Goal: Book appointment/travel/reservation

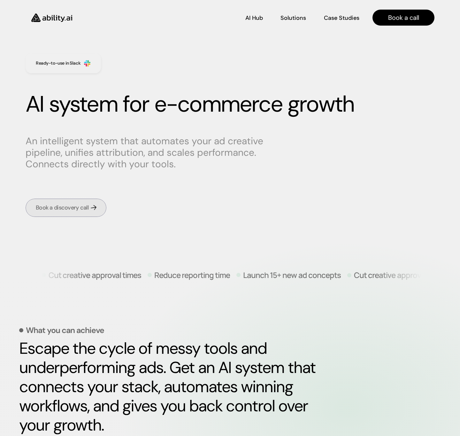
click at [75, 213] on link "Book a discovery call" at bounding box center [66, 208] width 81 height 18
click at [80, 209] on div "Book a discovery call" at bounding box center [62, 208] width 53 height 8
click at [75, 211] on div "Book a discovery call" at bounding box center [62, 208] width 53 height 8
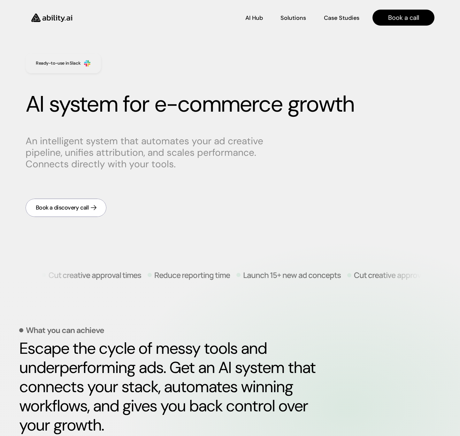
click at [75, 211] on div "Book a discovery call" at bounding box center [62, 208] width 53 height 8
click at [76, 208] on div "Book a discovery call" at bounding box center [62, 208] width 53 height 8
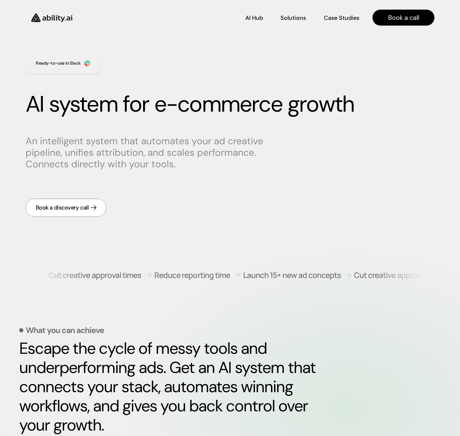
click at [76, 208] on div "Book a discovery call" at bounding box center [62, 208] width 53 height 8
click at [73, 212] on link "Book a discovery call" at bounding box center [66, 208] width 81 height 18
click at [75, 211] on div "Book a discovery call" at bounding box center [62, 208] width 53 height 8
click at [71, 210] on div "Book a discovery call" at bounding box center [62, 208] width 53 height 8
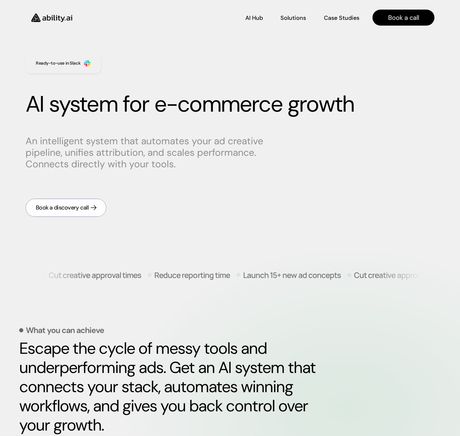
click at [71, 210] on div "Book a discovery call" at bounding box center [62, 208] width 53 height 8
click at [52, 203] on link "Book a discovery call" at bounding box center [66, 208] width 81 height 18
click at [52, 202] on link "Book a discovery call" at bounding box center [66, 208] width 81 height 18
click at [73, 206] on div "Book a discovery call" at bounding box center [62, 208] width 53 height 8
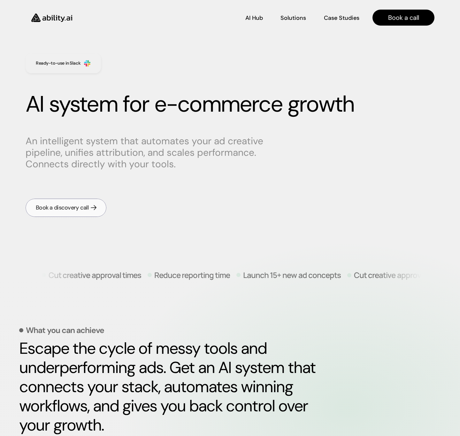
click at [73, 206] on div "Book a discovery call" at bounding box center [62, 208] width 53 height 8
click at [66, 204] on div "Book a discovery call" at bounding box center [62, 208] width 53 height 8
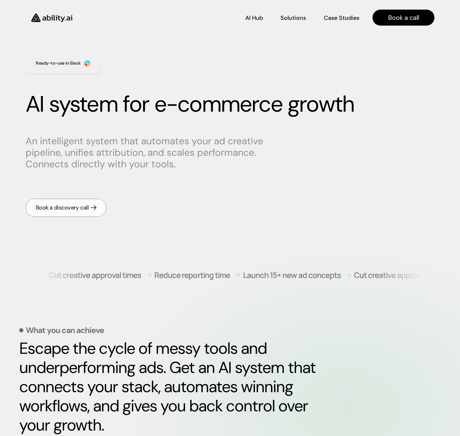
click at [66, 204] on div "Book a discovery call" at bounding box center [62, 208] width 53 height 8
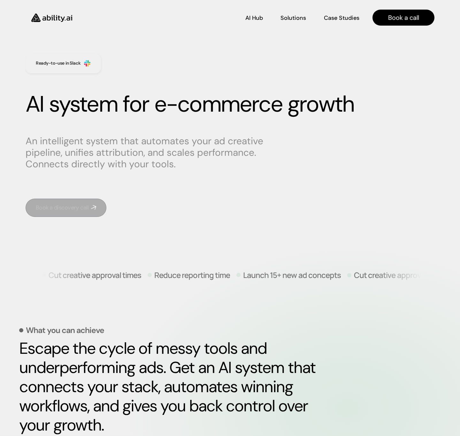
click at [97, 244] on div "Cut creative approval times Reduce reporting time Launch 15+ new ad concepts Cu…" at bounding box center [230, 407] width 460 height 331
click at [82, 208] on div "Book a discovery call" at bounding box center [62, 208] width 53 height 8
click at [70, 207] on div "Book a discovery call" at bounding box center [62, 208] width 53 height 8
click at [61, 210] on div "Book a discovery call" at bounding box center [62, 208] width 53 height 8
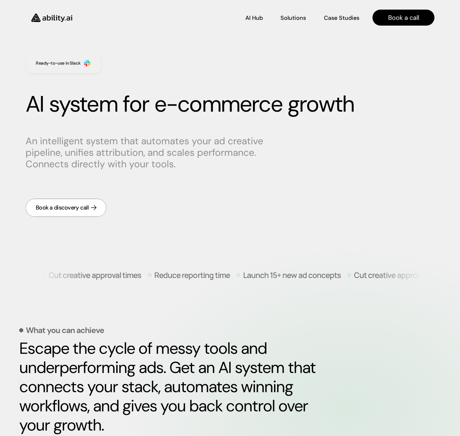
click at [66, 206] on div "Book a discovery call" at bounding box center [62, 208] width 53 height 8
click at [81, 209] on div "Book a discovery call" at bounding box center [62, 208] width 53 height 8
click at [60, 18] on img at bounding box center [52, 18] width 52 height 20
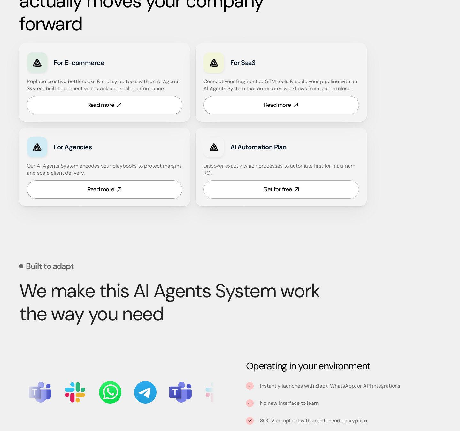
scroll to position [394, 0]
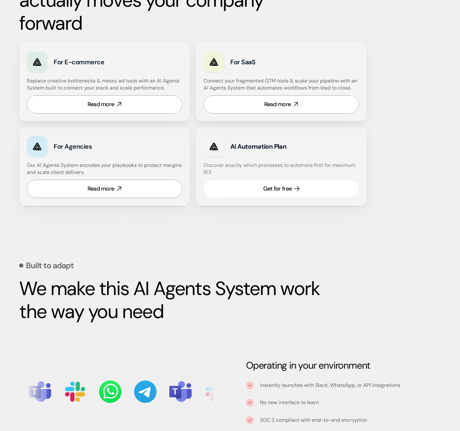
click at [275, 187] on div "Get for free" at bounding box center [277, 189] width 28 height 8
click at [100, 185] on div "Read more" at bounding box center [101, 189] width 27 height 8
click at [261, 107] on link "Read more" at bounding box center [282, 104] width 156 height 18
click at [106, 105] on div "Read more" at bounding box center [101, 104] width 27 height 8
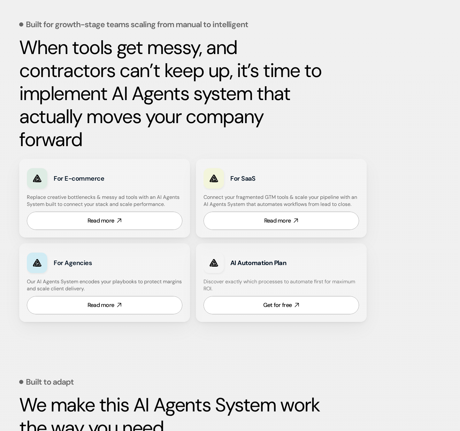
scroll to position [278, 0]
click at [138, 300] on link "Read more" at bounding box center [105, 305] width 156 height 18
click at [273, 220] on div "Read more" at bounding box center [277, 220] width 27 height 8
click at [103, 307] on div "Read more" at bounding box center [101, 305] width 27 height 8
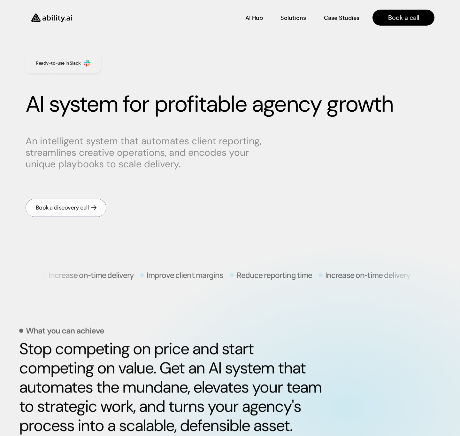
click at [94, 203] on link "Book a discovery call" at bounding box center [66, 208] width 81 height 18
click at [83, 210] on div "Book a discovery call" at bounding box center [62, 208] width 53 height 8
click at [79, 208] on div "Book a discovery call" at bounding box center [62, 208] width 53 height 8
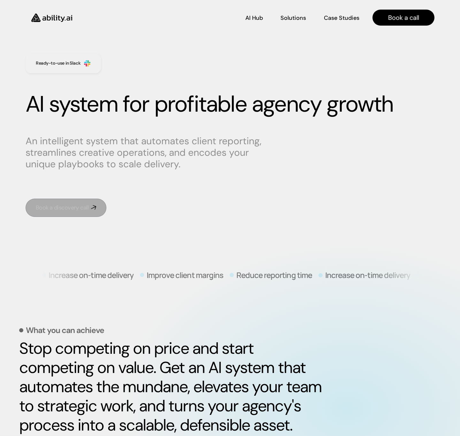
click at [89, 211] on link "Book a discovery call" at bounding box center [66, 208] width 81 height 18
click at [73, 211] on div "Book a discovery call" at bounding box center [62, 208] width 53 height 8
click at [57, 208] on div "Book a discovery call" at bounding box center [62, 208] width 53 height 8
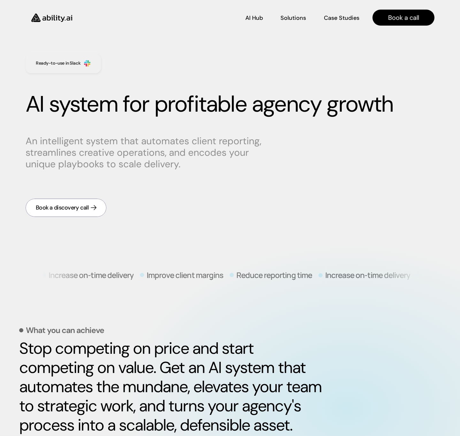
click at [58, 207] on div "Book a discovery call" at bounding box center [62, 208] width 53 height 8
click at [59, 207] on div "Book a discovery call" at bounding box center [62, 208] width 53 height 8
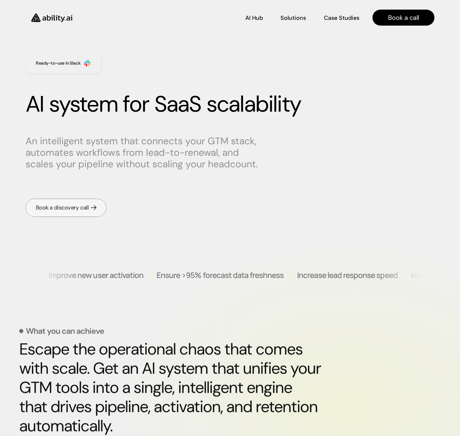
click at [82, 209] on div "Book a discovery call" at bounding box center [62, 208] width 53 height 8
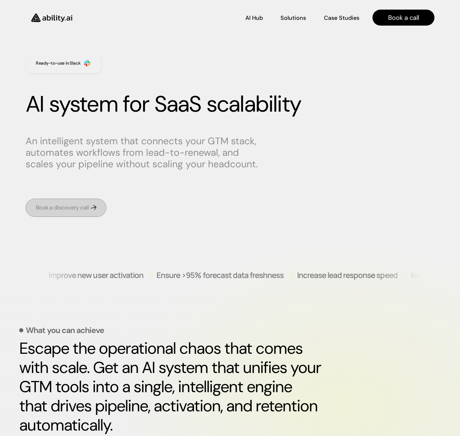
click at [85, 213] on link "Book a discovery call" at bounding box center [66, 208] width 81 height 18
click at [82, 208] on div "Book a discovery call" at bounding box center [62, 208] width 53 height 8
click at [63, 210] on div "Book a discovery call" at bounding box center [62, 208] width 53 height 8
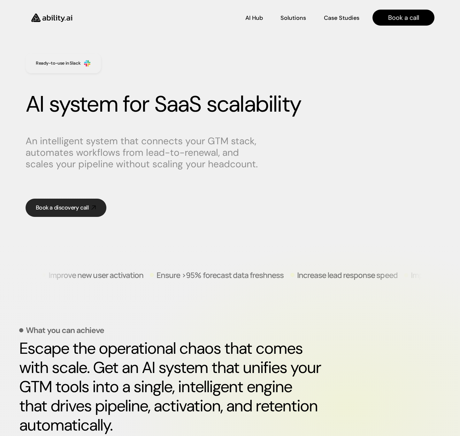
click at [73, 202] on link "Book a discovery call" at bounding box center [66, 208] width 81 height 18
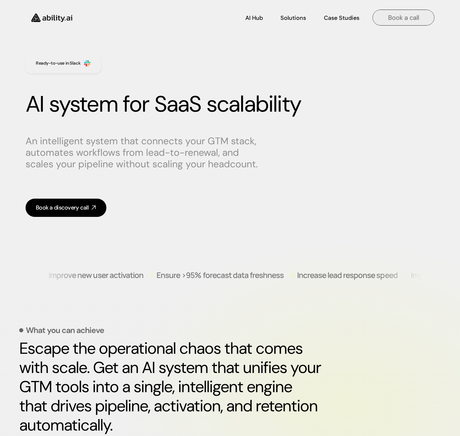
click at [418, 14] on p "Book a call" at bounding box center [403, 17] width 31 height 9
click at [409, 18] on p "Book a call" at bounding box center [403, 17] width 31 height 9
click at [408, 18] on p "Book a call" at bounding box center [403, 17] width 31 height 9
click at [408, 19] on p "Book a call" at bounding box center [403, 17] width 31 height 9
click at [386, 19] on link "Book a call" at bounding box center [404, 18] width 62 height 16
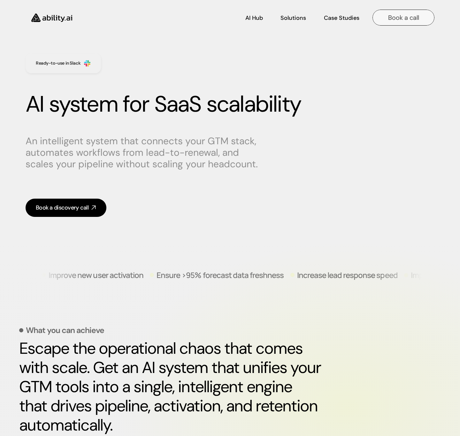
click at [386, 19] on link "Book a call" at bounding box center [404, 18] width 62 height 16
click at [61, 21] on img at bounding box center [52, 18] width 52 height 20
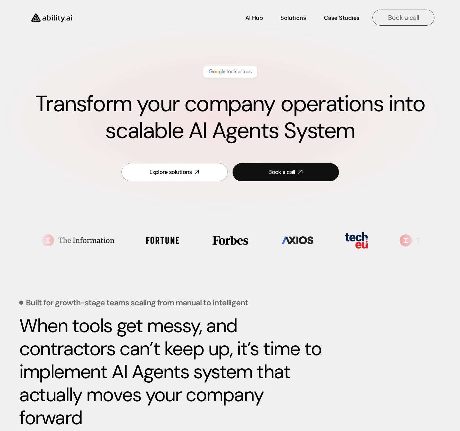
click at [396, 19] on p "Book a call" at bounding box center [403, 17] width 31 height 9
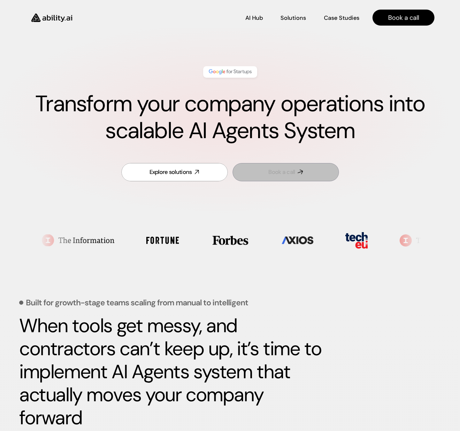
click at [286, 173] on div "Book a call" at bounding box center [282, 172] width 27 height 8
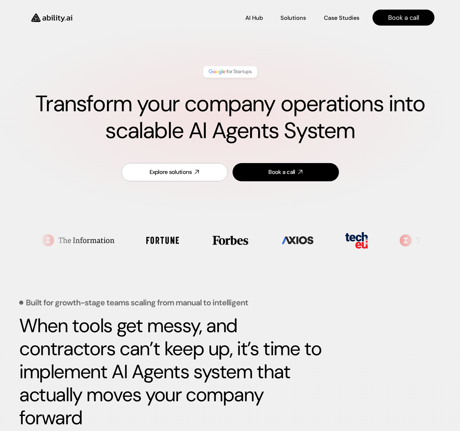
click at [201, 169] on link "Explore solutions" at bounding box center [174, 172] width 106 height 18
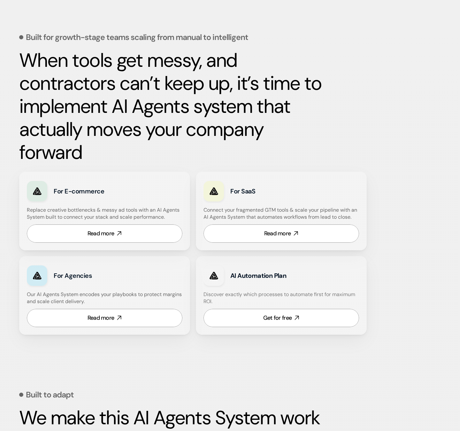
scroll to position [266, 0]
click at [141, 236] on link "Read more" at bounding box center [105, 233] width 156 height 18
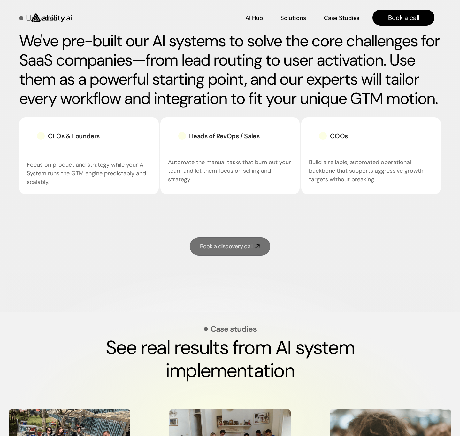
scroll to position [833, 0]
click at [250, 243] on div "Book a discovery call" at bounding box center [226, 247] width 53 height 8
click at [246, 246] on div "Book a discovery call" at bounding box center [226, 247] width 53 height 8
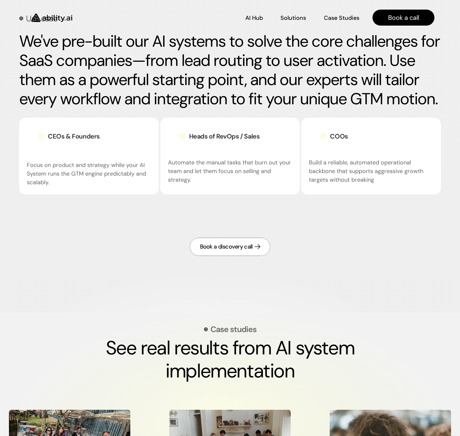
click at [246, 246] on div "Book a discovery call" at bounding box center [226, 247] width 53 height 8
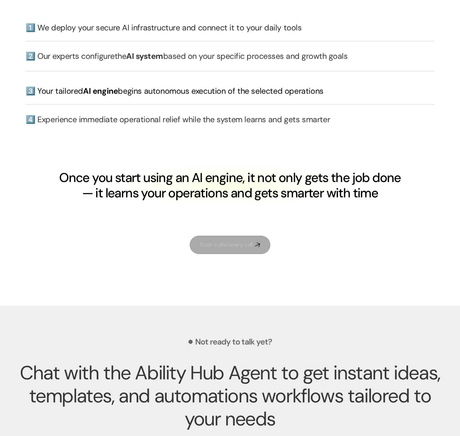
scroll to position [1486, 0]
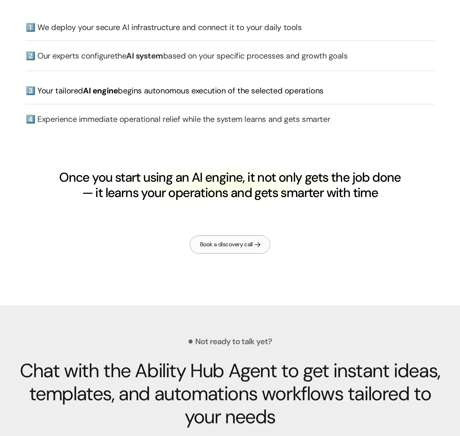
click at [262, 254] on link "Book a discovery call" at bounding box center [230, 244] width 81 height 18
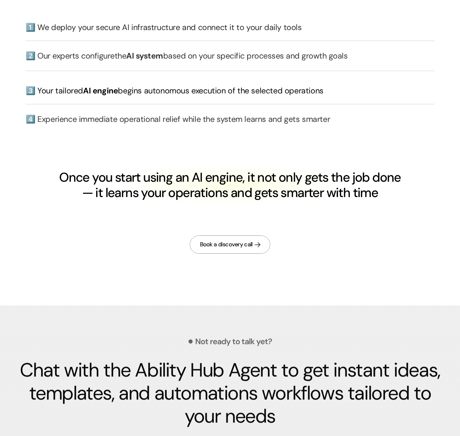
click at [261, 254] on link "Book a discovery call" at bounding box center [230, 244] width 81 height 18
click at [262, 254] on link "Book a discovery call" at bounding box center [230, 244] width 81 height 18
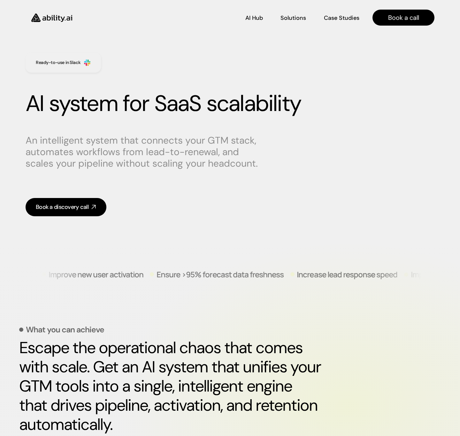
scroll to position [0, 0]
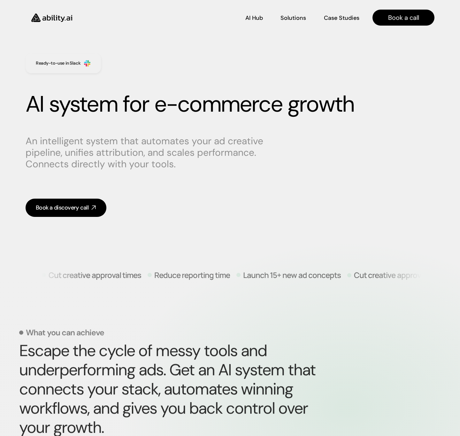
click at [85, 209] on div "Book a discovery call" at bounding box center [62, 208] width 53 height 8
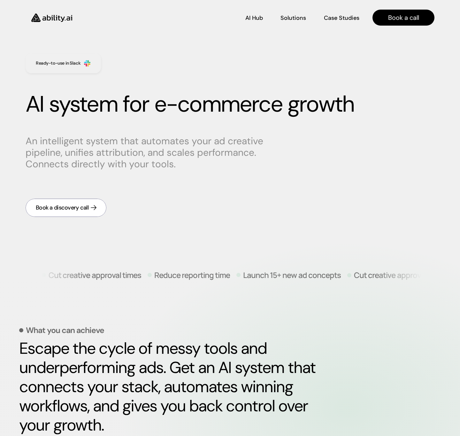
click at [86, 209] on div "Book a discovery call" at bounding box center [62, 208] width 53 height 8
click at [86, 208] on div "Book a discovery call" at bounding box center [62, 208] width 53 height 8
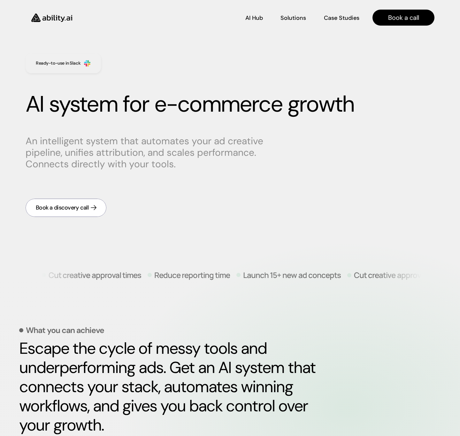
click at [87, 208] on div "Book a discovery call" at bounding box center [62, 208] width 53 height 8
click at [87, 207] on div "Book a discovery call" at bounding box center [62, 208] width 53 height 8
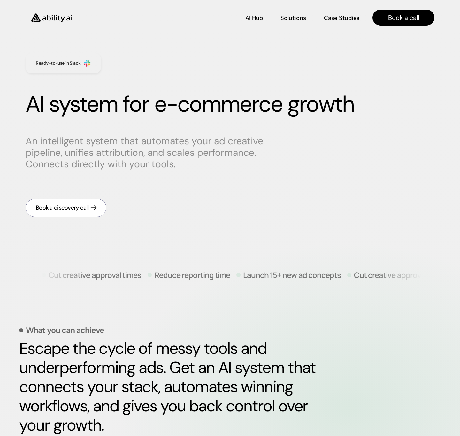
click at [87, 207] on div "Book a discovery call" at bounding box center [62, 208] width 53 height 8
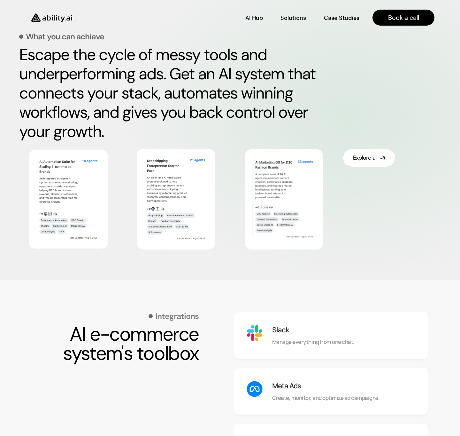
scroll to position [293, 0]
click at [363, 155] on div "Explore all" at bounding box center [365, 158] width 25 height 8
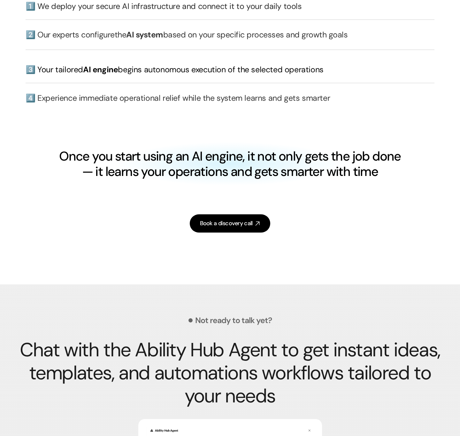
scroll to position [1634, 0]
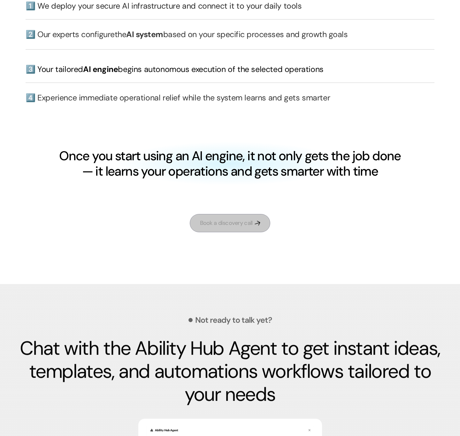
click at [243, 227] on div "Book a discovery call" at bounding box center [226, 223] width 53 height 8
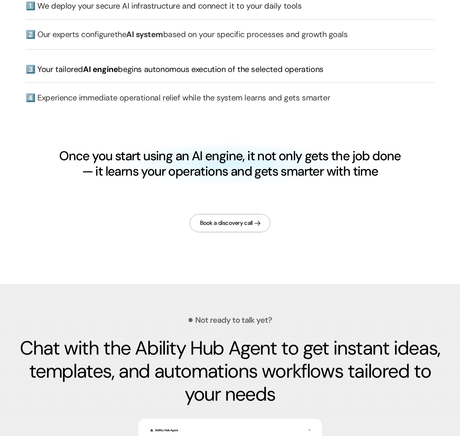
click at [243, 227] on div "Book a discovery call" at bounding box center [226, 223] width 53 height 8
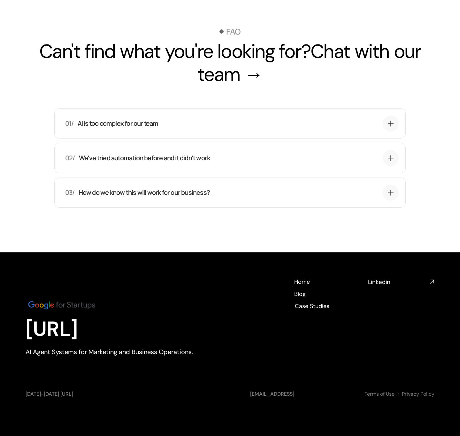
scroll to position [2220, 0]
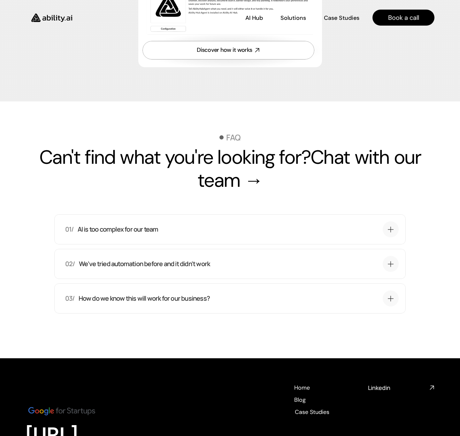
click at [244, 241] on div "01/ AI is too complex for our team That's exactly why we exist. You don't need …" at bounding box center [230, 229] width 352 height 30
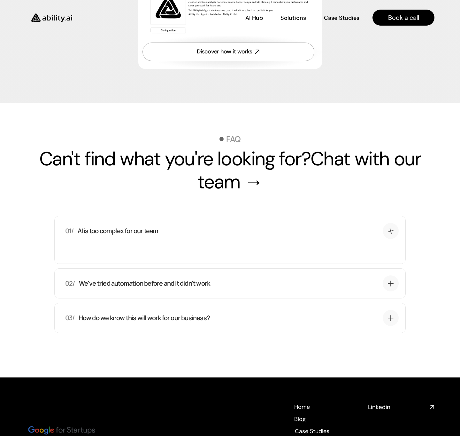
scroll to position [2088, 0]
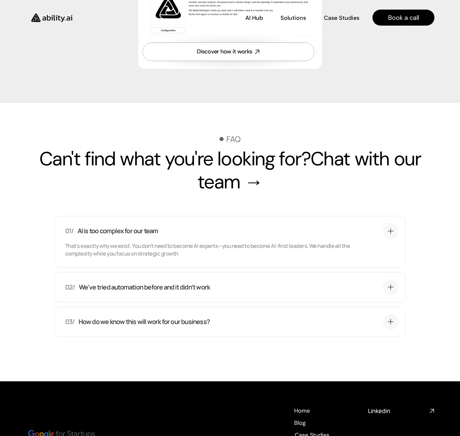
click at [227, 302] on div "02/ We've tried automation before and it didn't work Previous automation added …" at bounding box center [230, 287] width 352 height 30
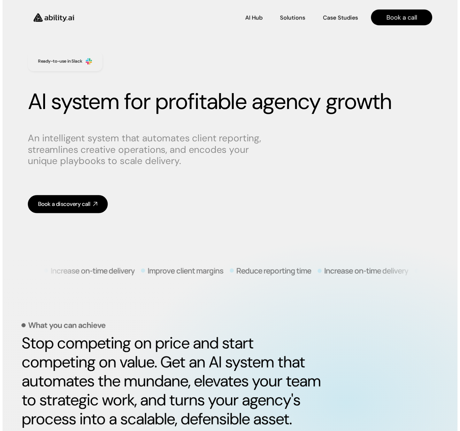
scroll to position [0, 0]
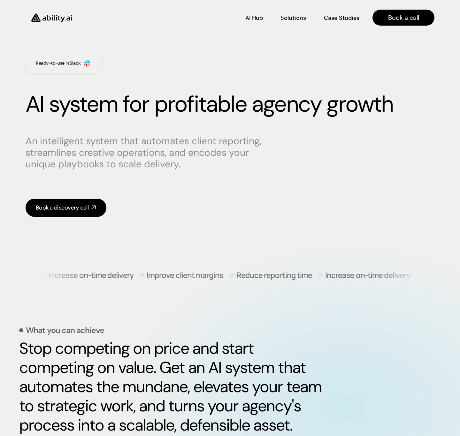
click at [48, 21] on img at bounding box center [52, 18] width 52 height 20
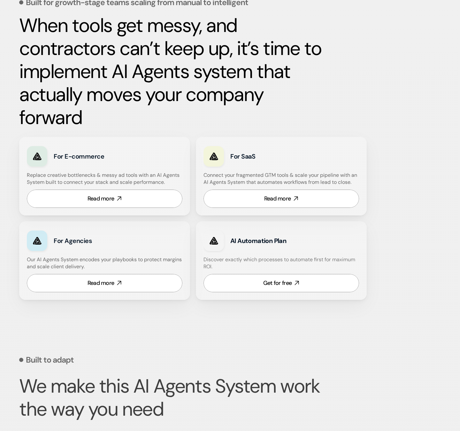
scroll to position [300, 0]
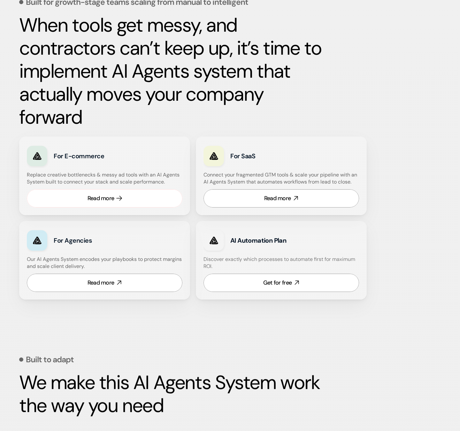
click at [102, 200] on div "Read more" at bounding box center [101, 198] width 27 height 8
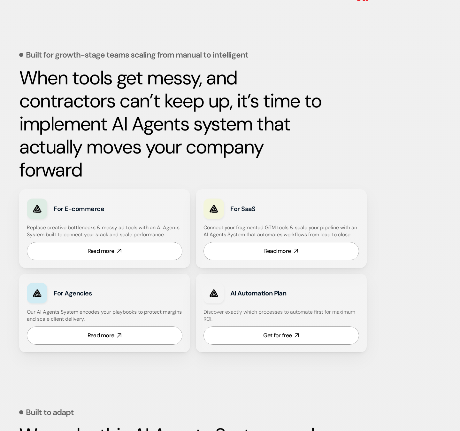
scroll to position [248, 0]
